Goal: Find specific page/section: Find specific page/section

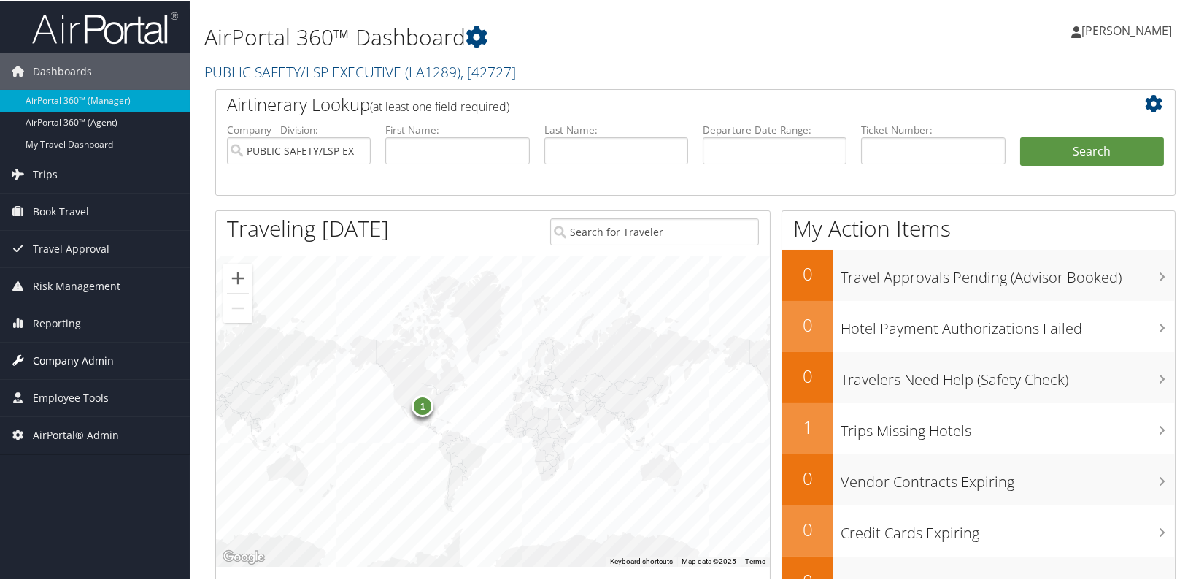
drag, startPoint x: 48, startPoint y: 355, endPoint x: 50, endPoint y: 372, distance: 16.2
click at [48, 355] on span "Company Admin" at bounding box center [73, 359] width 81 height 36
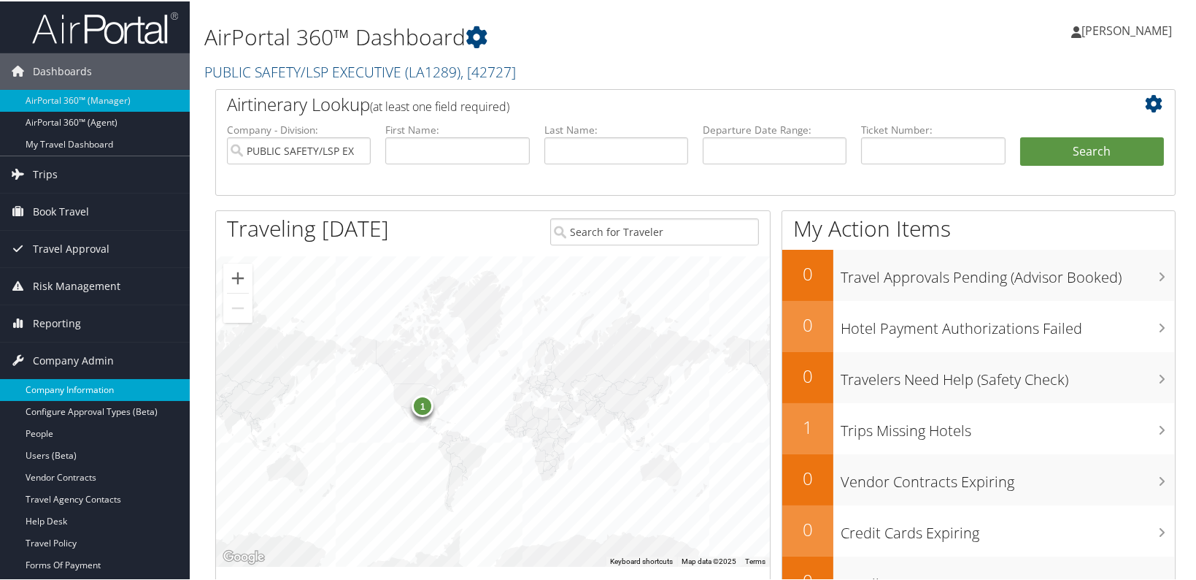
click at [48, 387] on link "Company Information" at bounding box center [95, 388] width 190 height 22
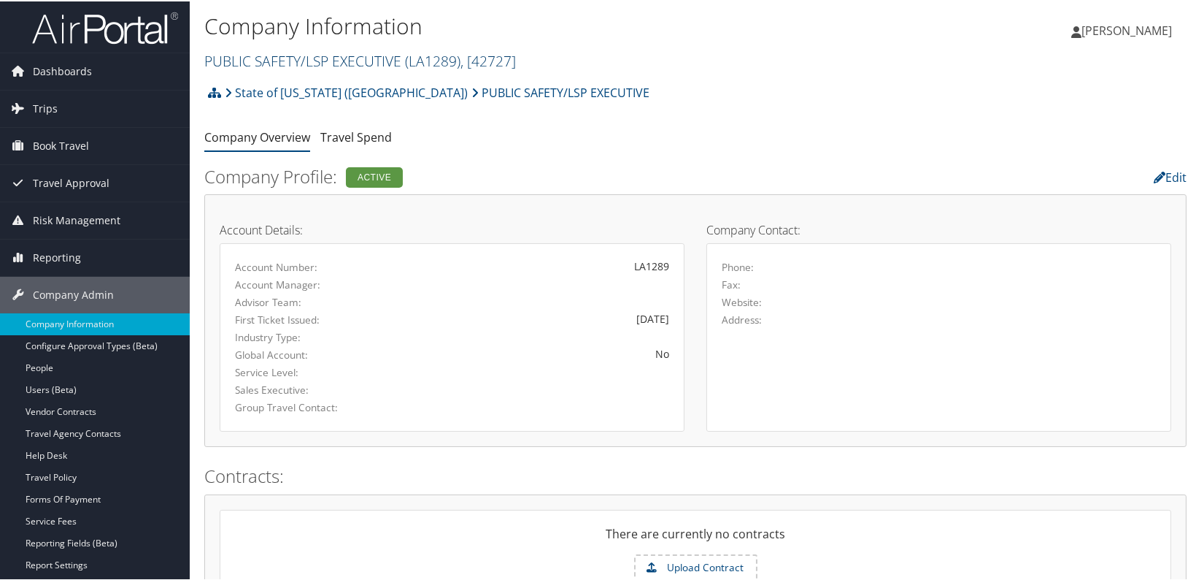
click at [278, 61] on link "PUBLIC SAFETY/LSP EXECUTIVE ( LA1289 ) , [ 42727 ]" at bounding box center [360, 60] width 312 height 20
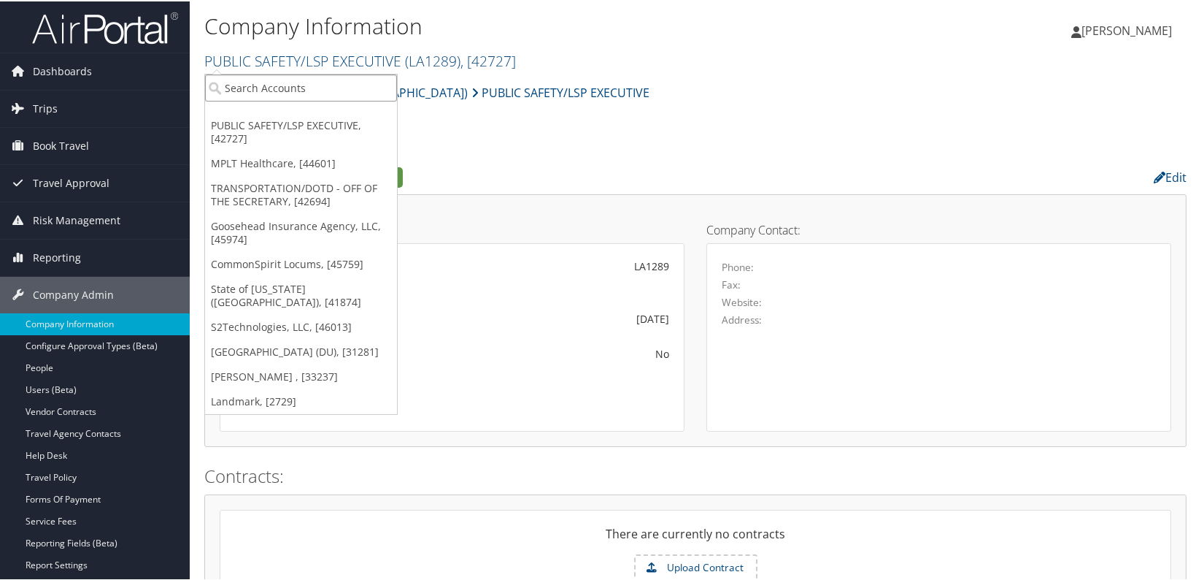
click at [269, 82] on input "search" at bounding box center [301, 86] width 192 height 27
type input "intertrauma"
click at [239, 122] on div "Account" at bounding box center [303, 126] width 213 height 13
